Goal: Task Accomplishment & Management: Use online tool/utility

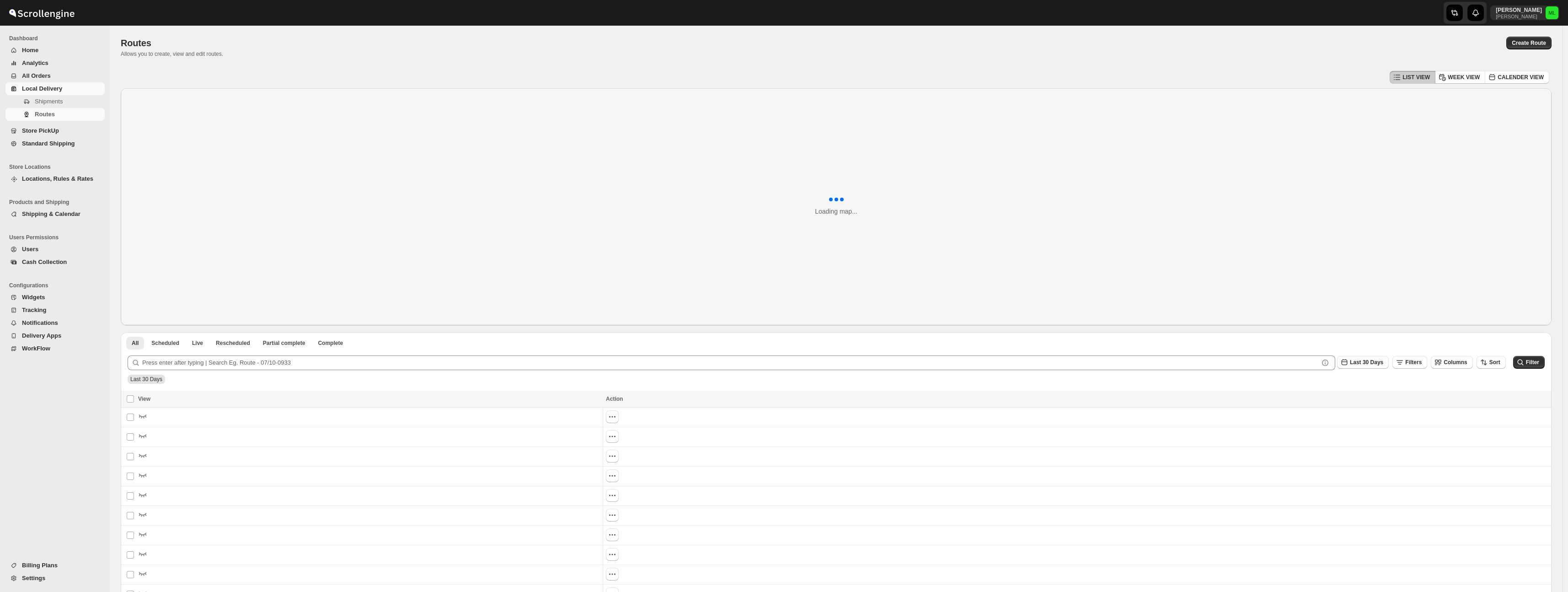
drag, startPoint x: 0, startPoint y: 0, endPoint x: 46, endPoint y: 144, distance: 151.2
click at [46, 144] on span "Standard Shipping" at bounding box center [49, 143] width 53 height 7
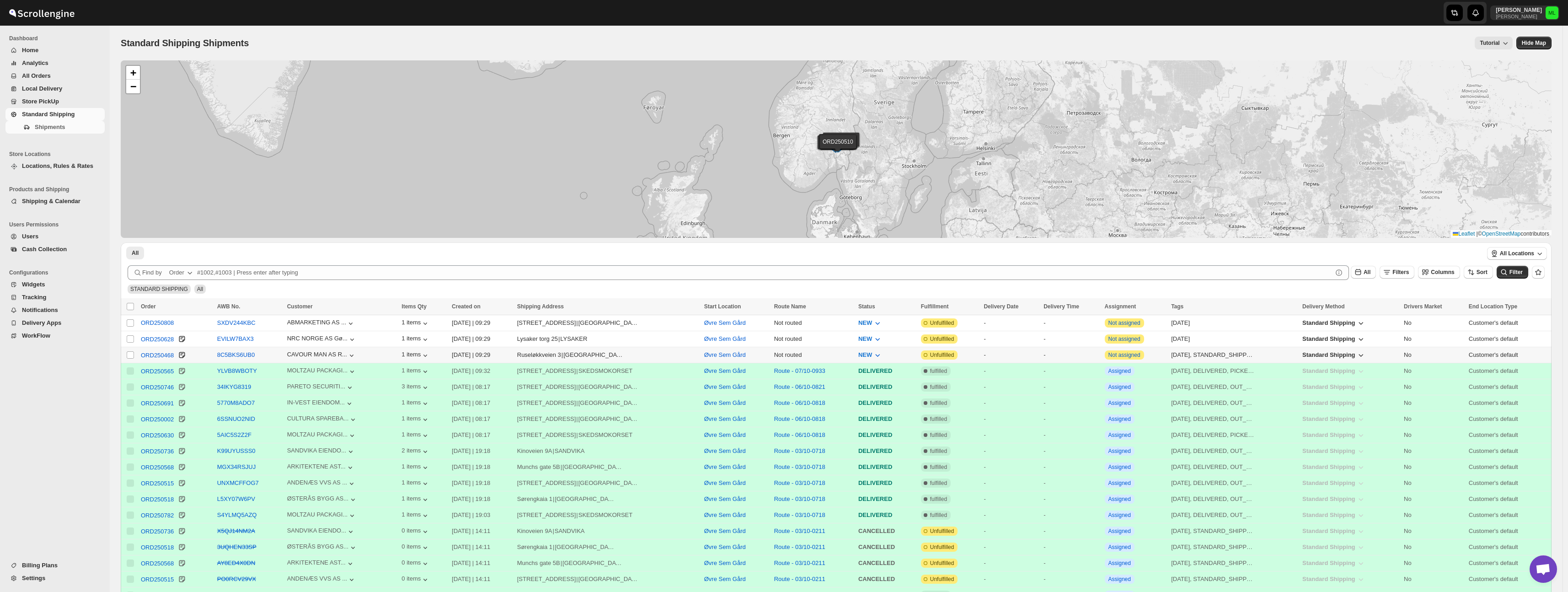
click at [131, 353] on input "Select shipment" at bounding box center [130, 355] width 7 height 7
checkbox input "true"
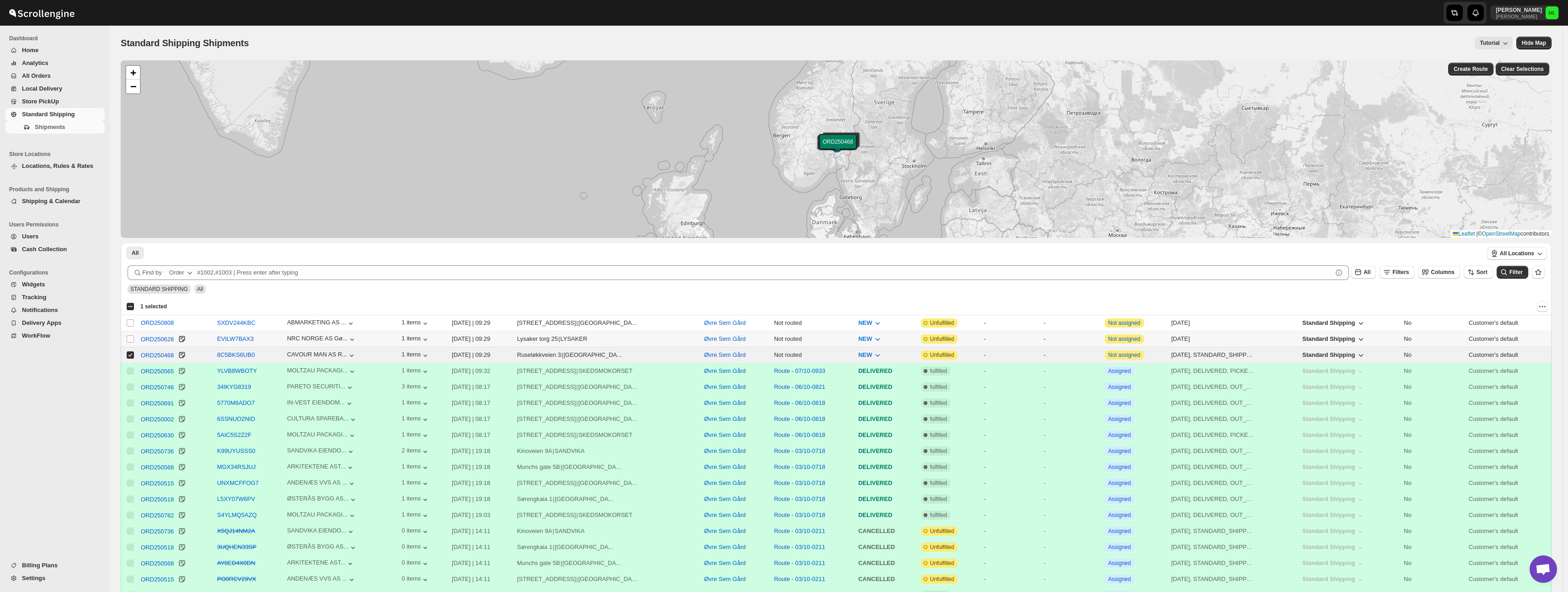
drag, startPoint x: 131, startPoint y: 338, endPoint x: 131, endPoint y: 328, distance: 10.0
click at [131, 338] on input "Select shipment" at bounding box center [130, 338] width 7 height 7
checkbox input "true"
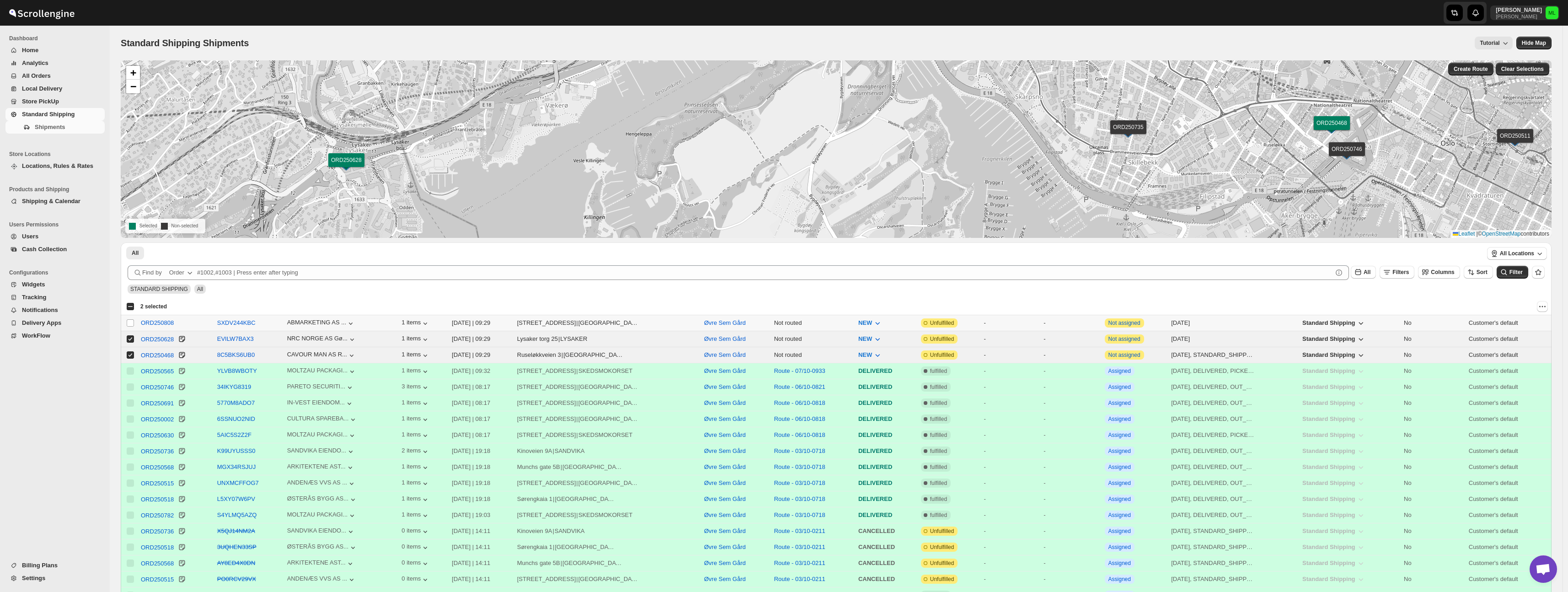
drag, startPoint x: 132, startPoint y: 322, endPoint x: 136, endPoint y: 320, distance: 4.5
click at [132, 322] on input "Select shipment" at bounding box center [130, 322] width 7 height 7
checkbox input "true"
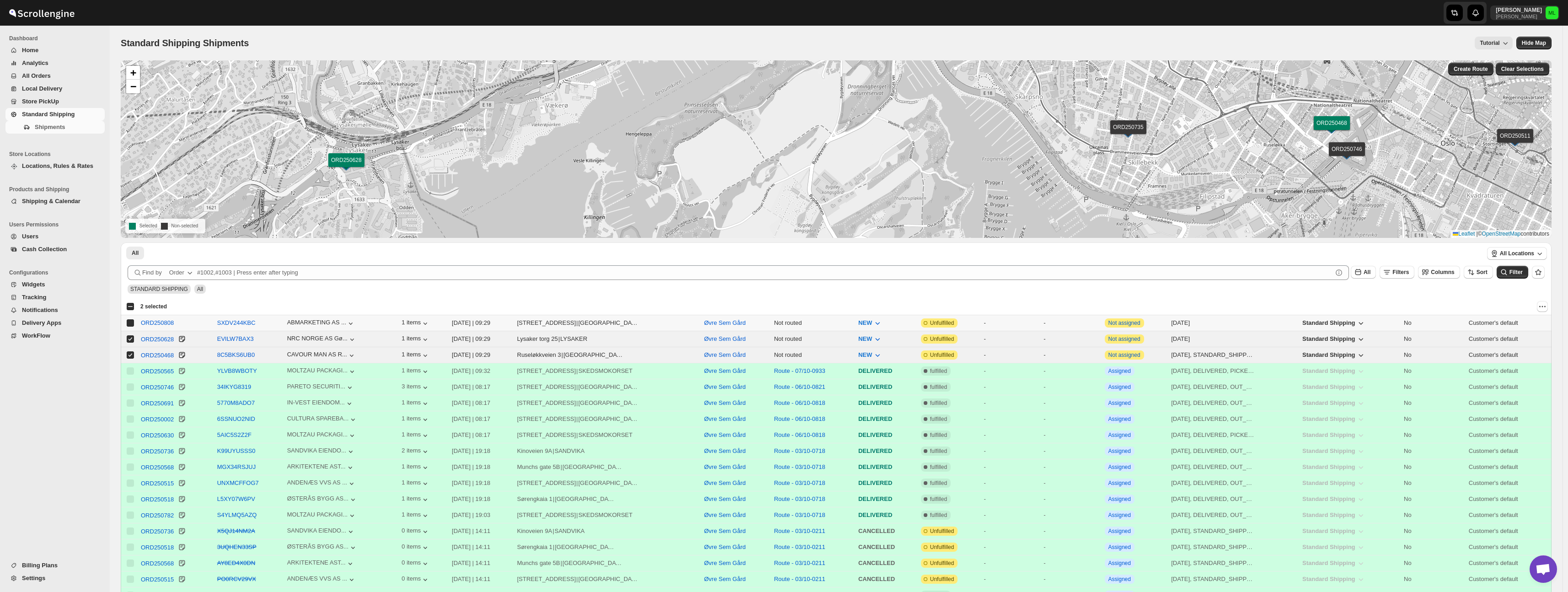
checkbox input "true"
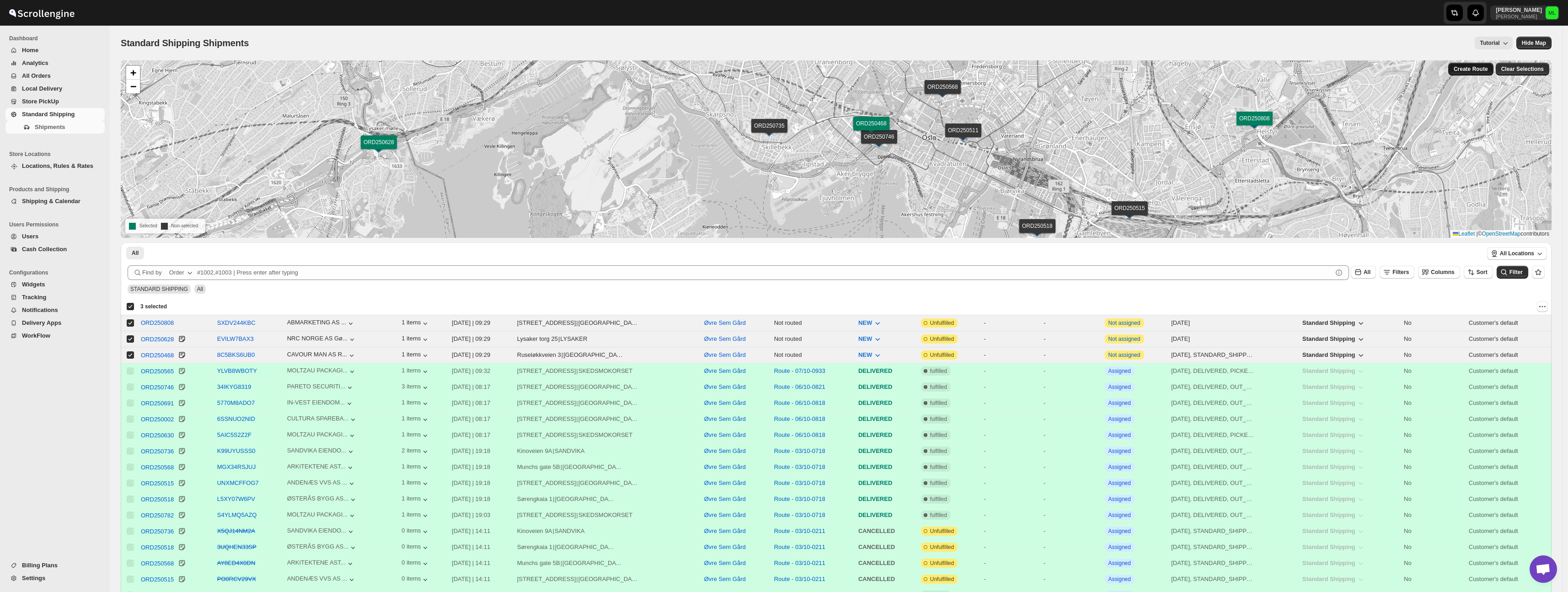
click at [1462, 72] on button "Create Route" at bounding box center [1471, 69] width 45 height 13
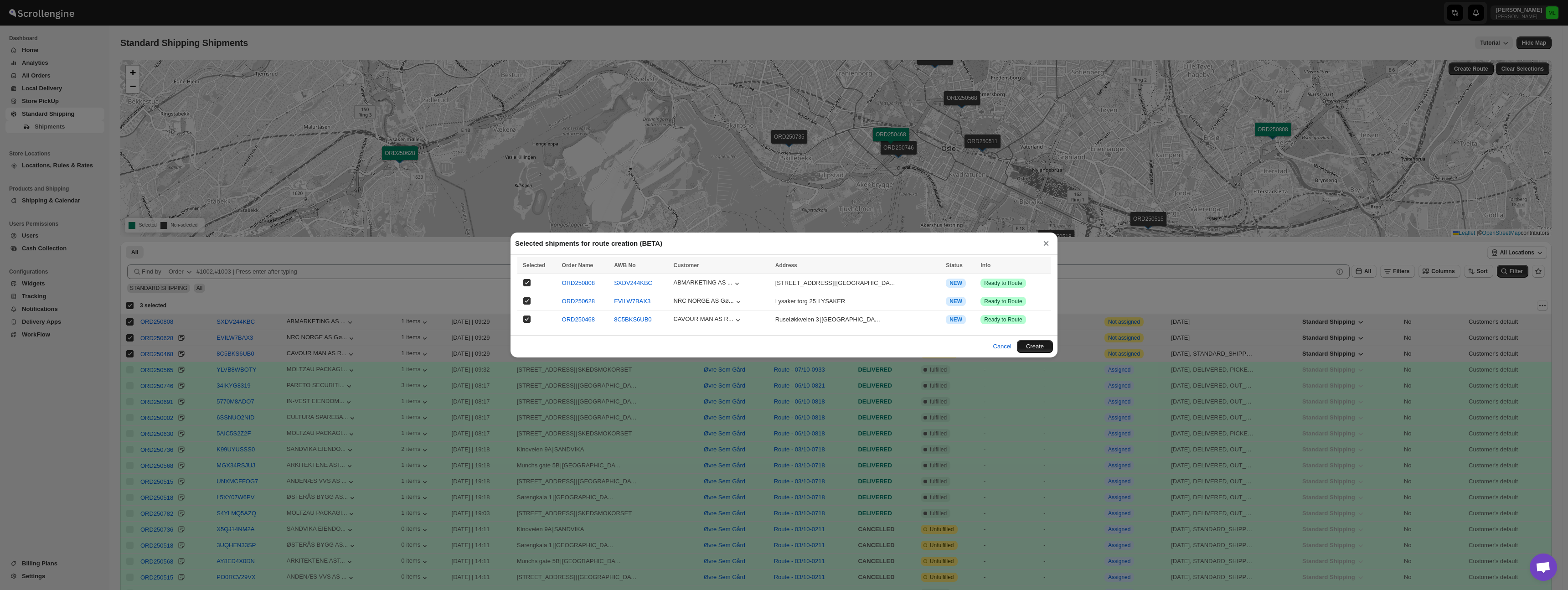
click at [1044, 349] on button "Create" at bounding box center [1035, 346] width 36 height 13
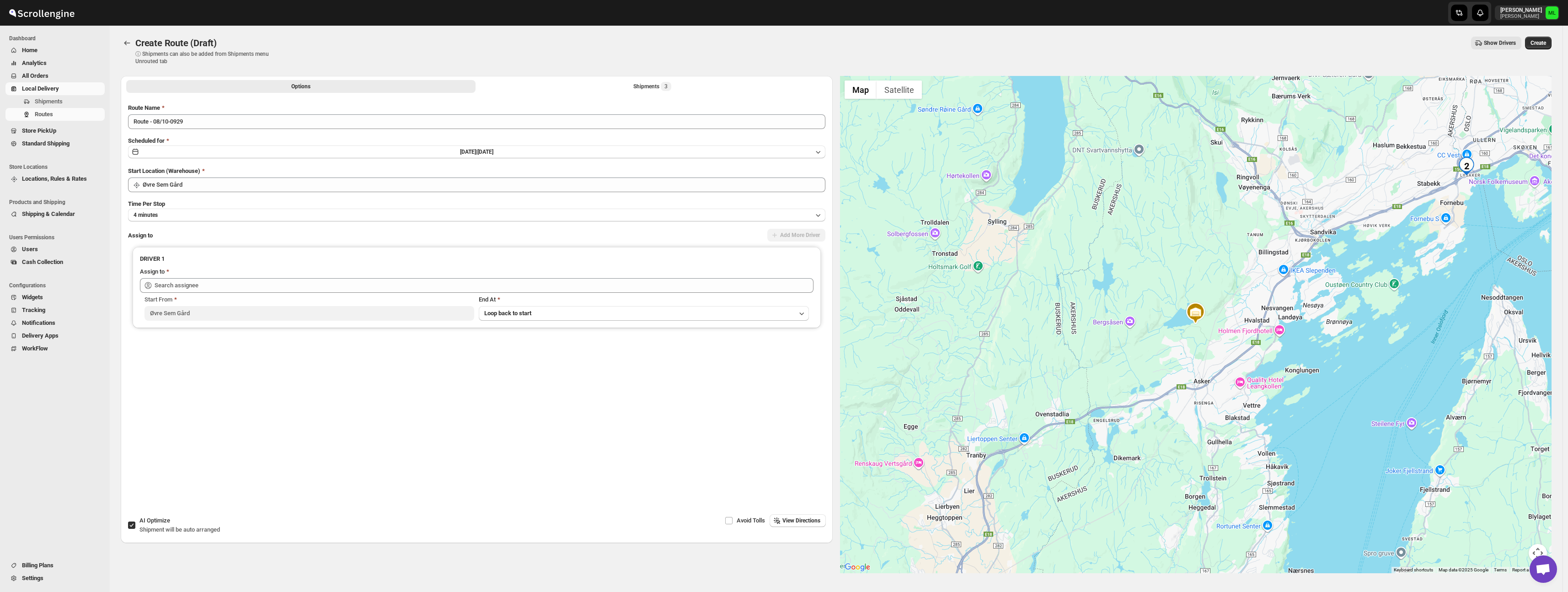
click at [459, 174] on div "Start Location (Warehouse)" at bounding box center [477, 171] width 697 height 9
click at [428, 202] on div "Time Per Stop 4 minutes" at bounding box center [477, 210] width 697 height 22
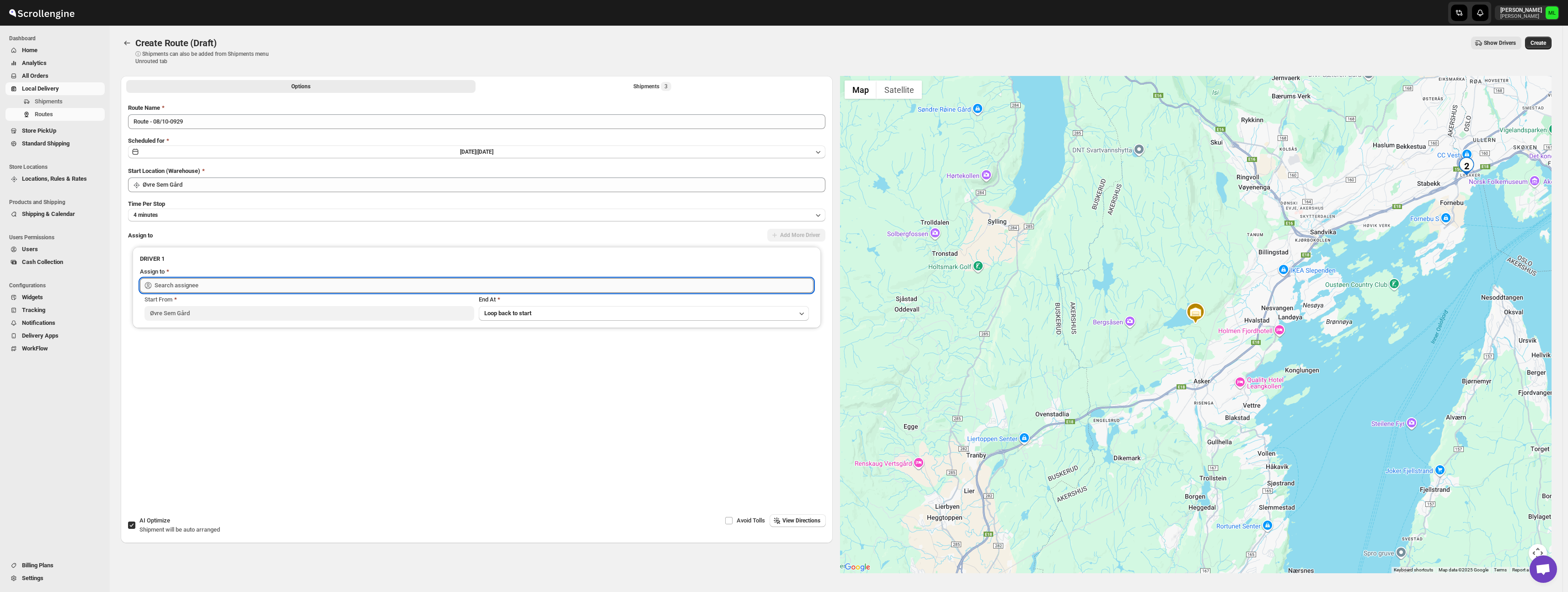
click at [361, 279] on input "text" at bounding box center [484, 285] width 659 height 15
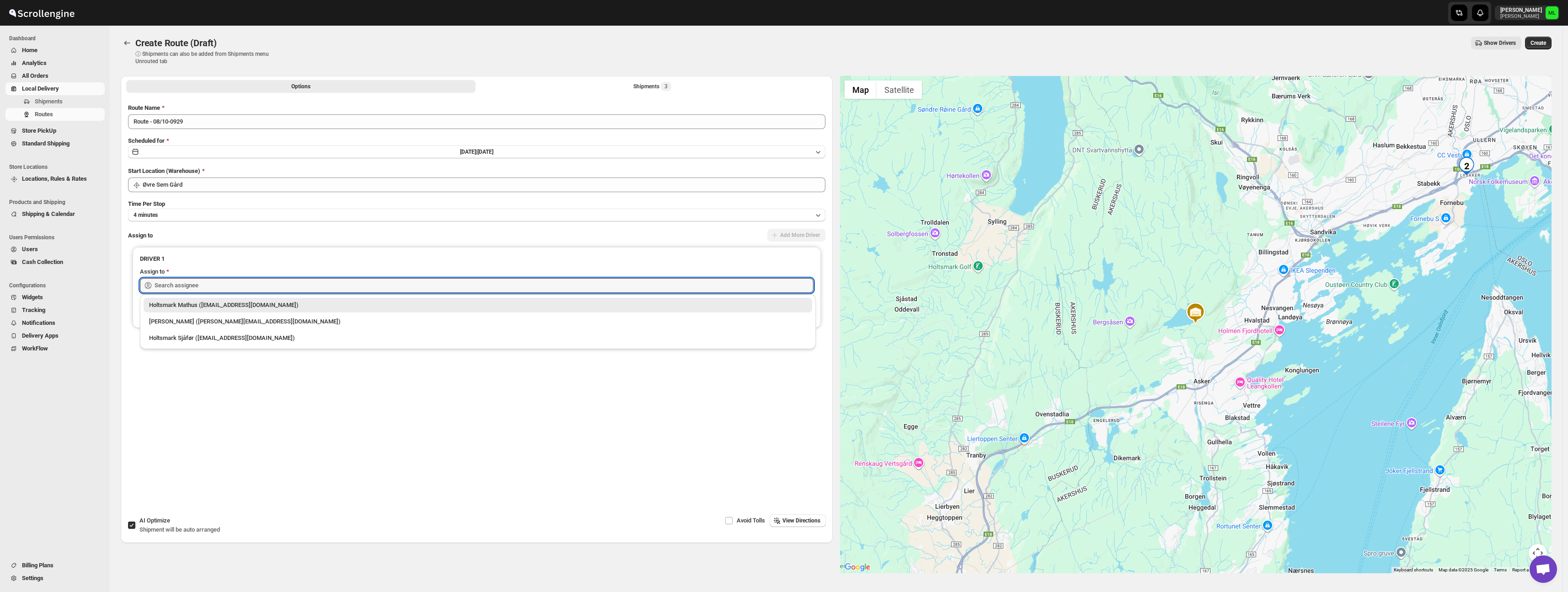
click at [329, 320] on div "[PERSON_NAME] ([PERSON_NAME][EMAIL_ADDRESS][DOMAIN_NAME])" at bounding box center [477, 322] width 658 height 9
type input "[PERSON_NAME] ([PERSON_NAME][EMAIL_ADDRESS][DOMAIN_NAME])"
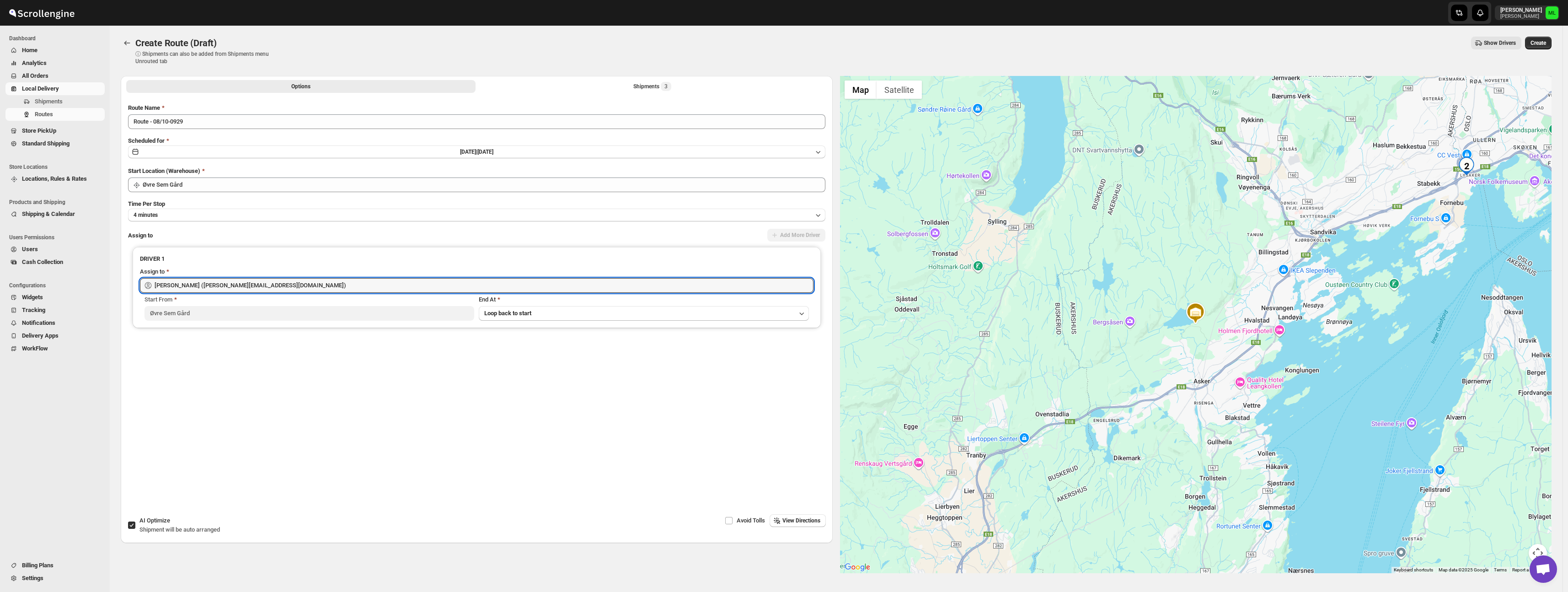
click at [800, 520] on button "View Directions" at bounding box center [798, 521] width 56 height 13
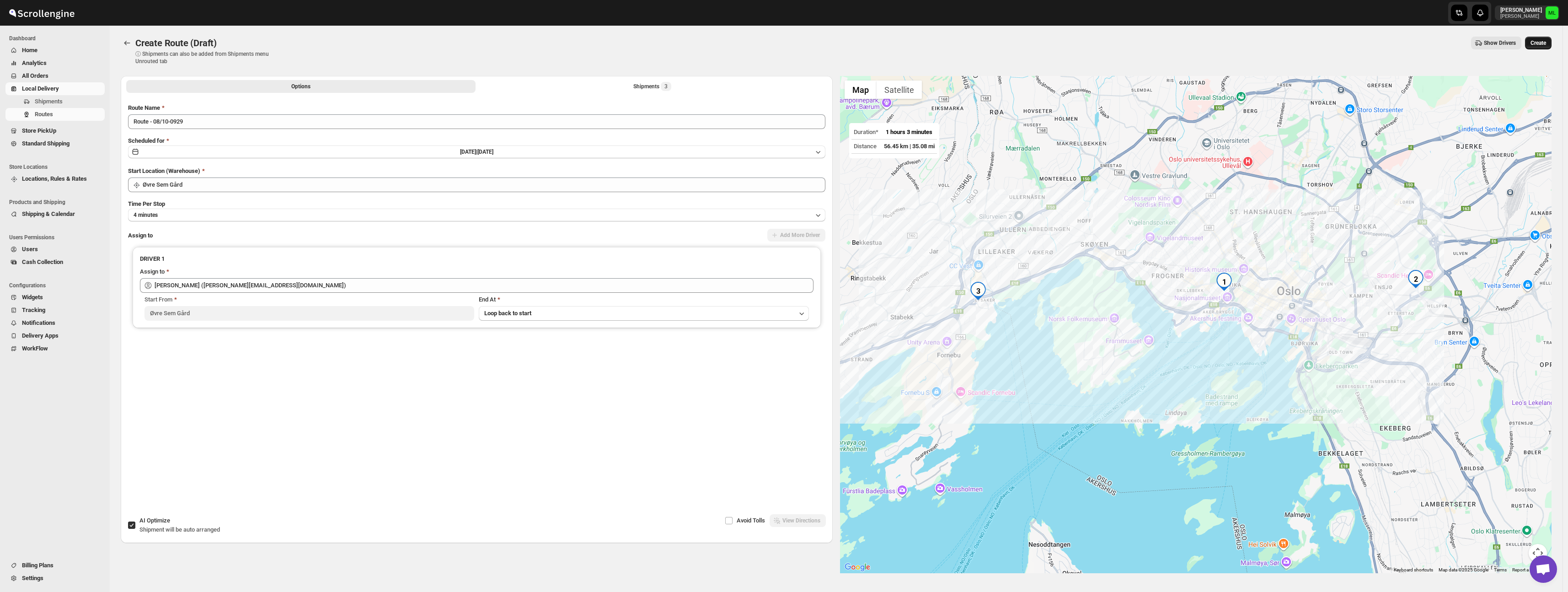
click at [1539, 43] on span "Create" at bounding box center [1538, 43] width 16 height 7
